Goal: Check status

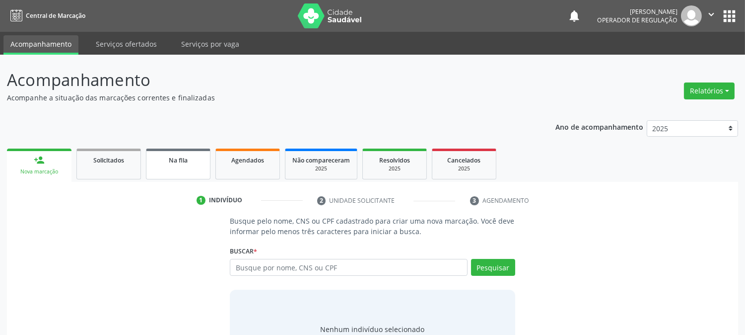
click at [188, 157] on div "Na fila" at bounding box center [178, 159] width 50 height 10
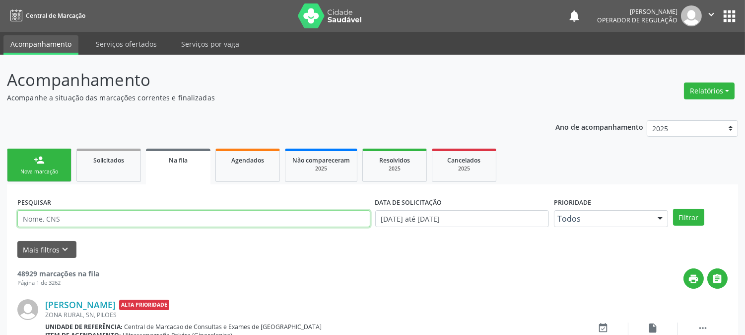
click at [148, 216] on input "text" at bounding box center [193, 218] width 353 height 17
type input "[PERSON_NAME]"
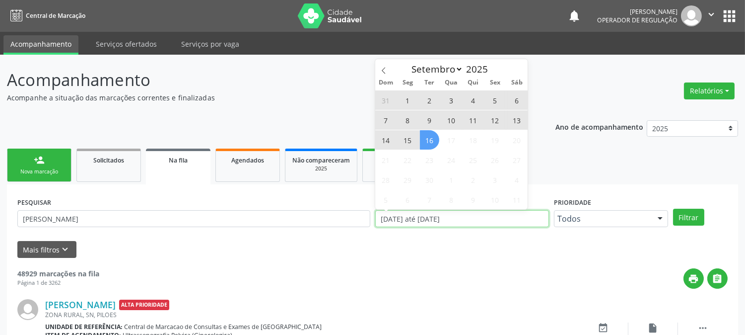
click at [531, 218] on input "[DATE] até [DATE]" at bounding box center [462, 218] width 174 height 17
type input "2023"
select select "0"
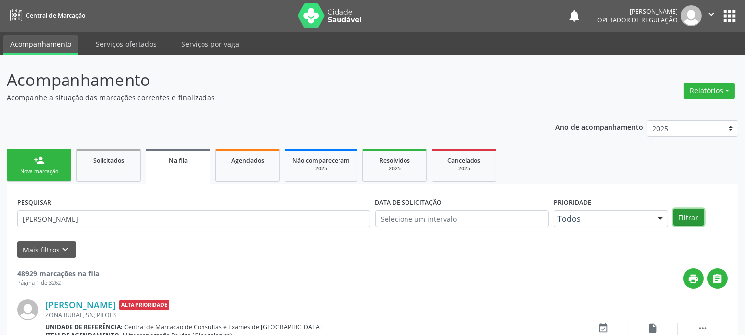
click at [691, 217] on button "Filtrar" at bounding box center [688, 217] width 31 height 17
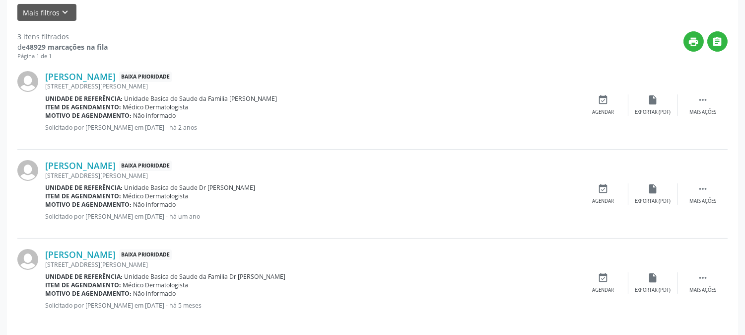
scroll to position [246, 0]
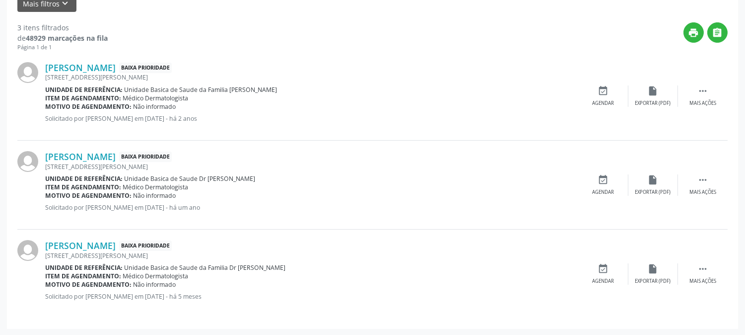
drag, startPoint x: 236, startPoint y: 294, endPoint x: 36, endPoint y: 295, distance: 199.6
click at [36, 295] on div "[PERSON_NAME] Baixa Prioridade [STREET_ADDRESS][PERSON_NAME] Unidade de referên…" at bounding box center [372, 273] width 711 height 88
click at [36, 295] on div at bounding box center [31, 274] width 28 height 68
click at [696, 264] on div " Mais ações" at bounding box center [703, 273] width 50 height 21
click at [439, 76] on div "[STREET_ADDRESS][PERSON_NAME]" at bounding box center [312, 77] width 534 height 8
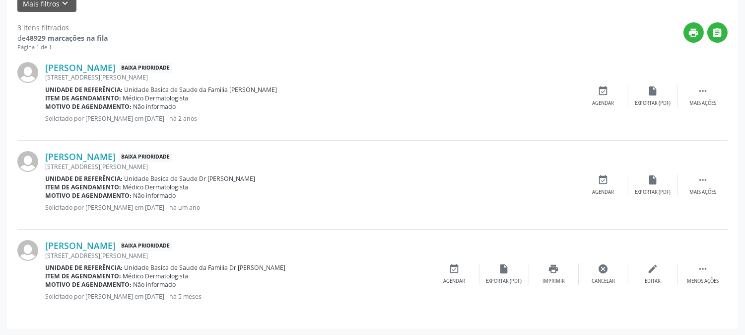
click at [564, 184] on div "Item de agendamento: Médico Dermatologista" at bounding box center [312, 187] width 534 height 8
click at [562, 264] on div "print Imprimir" at bounding box center [554, 273] width 50 height 21
